Goal: Find specific page/section

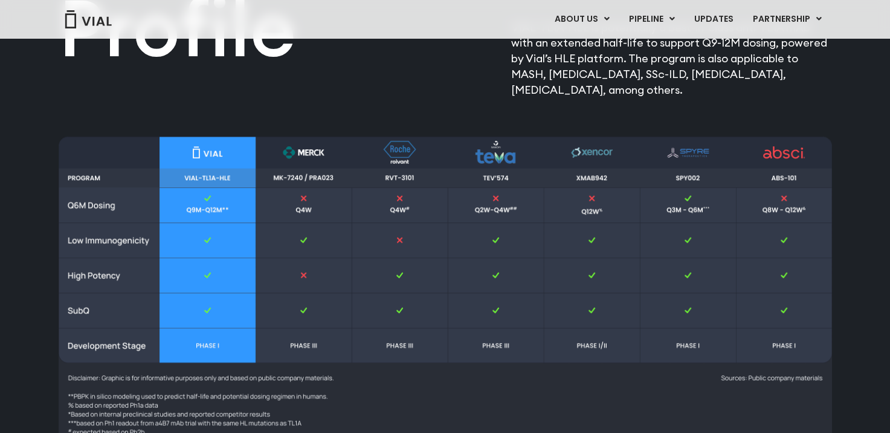
scroll to position [1772, 0]
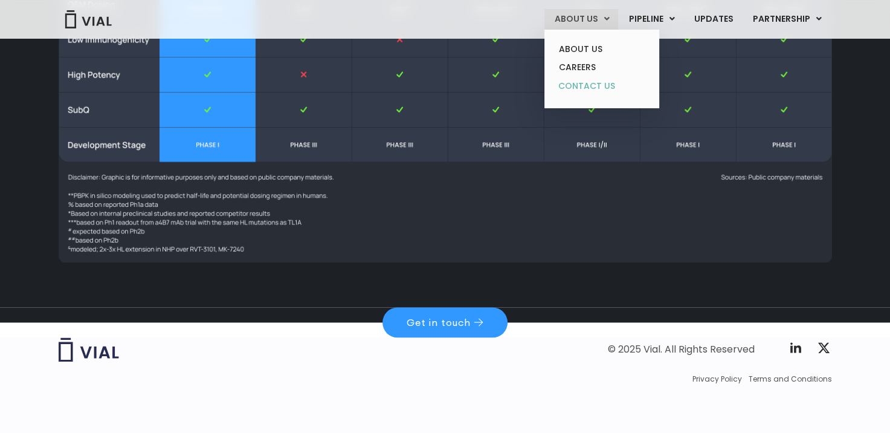
click at [600, 82] on link "CONTACT US" at bounding box center [602, 86] width 106 height 19
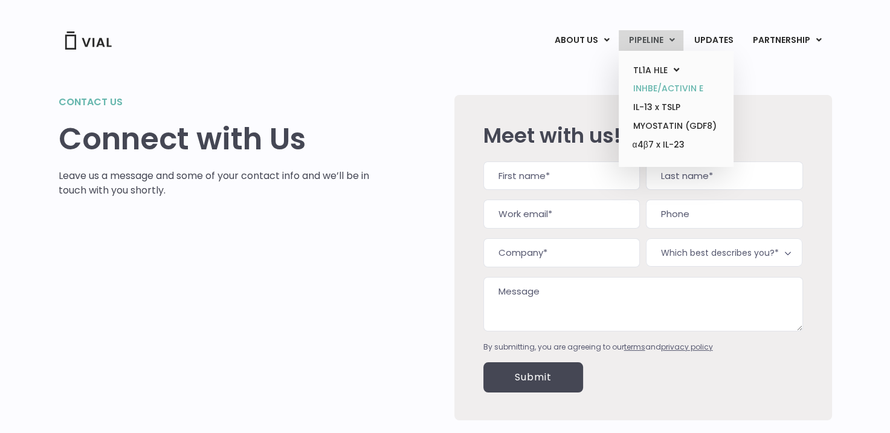
click at [682, 85] on link "INHBE/ACTIVIN E" at bounding box center [676, 88] width 106 height 19
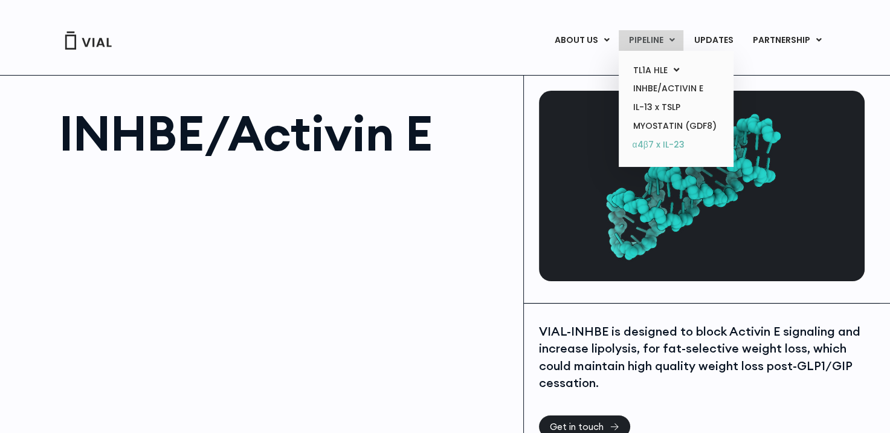
click at [666, 137] on link "α4β7 x IL-23" at bounding box center [676, 144] width 106 height 19
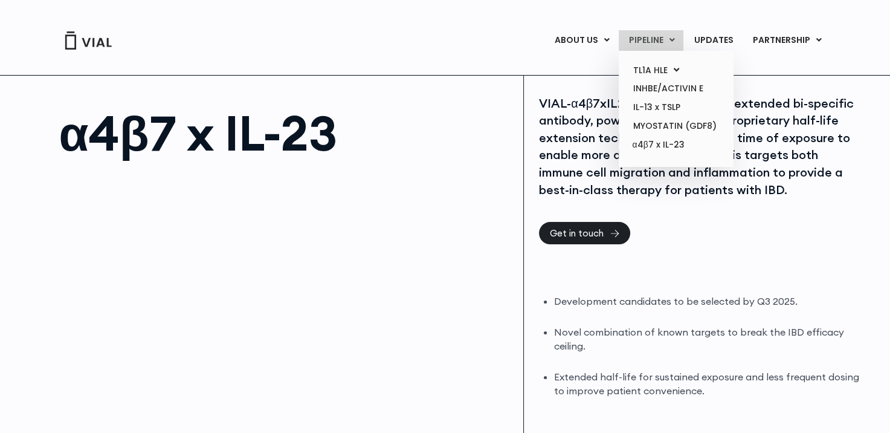
click at [663, 47] on link "PIPELINE" at bounding box center [651, 40] width 65 height 21
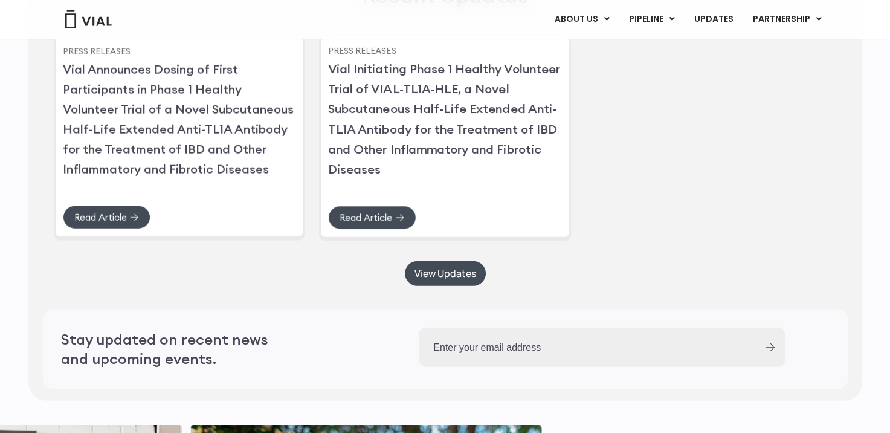
scroll to position [2967, 0]
